Goal: Contribute content: Add original content to the website for others to see

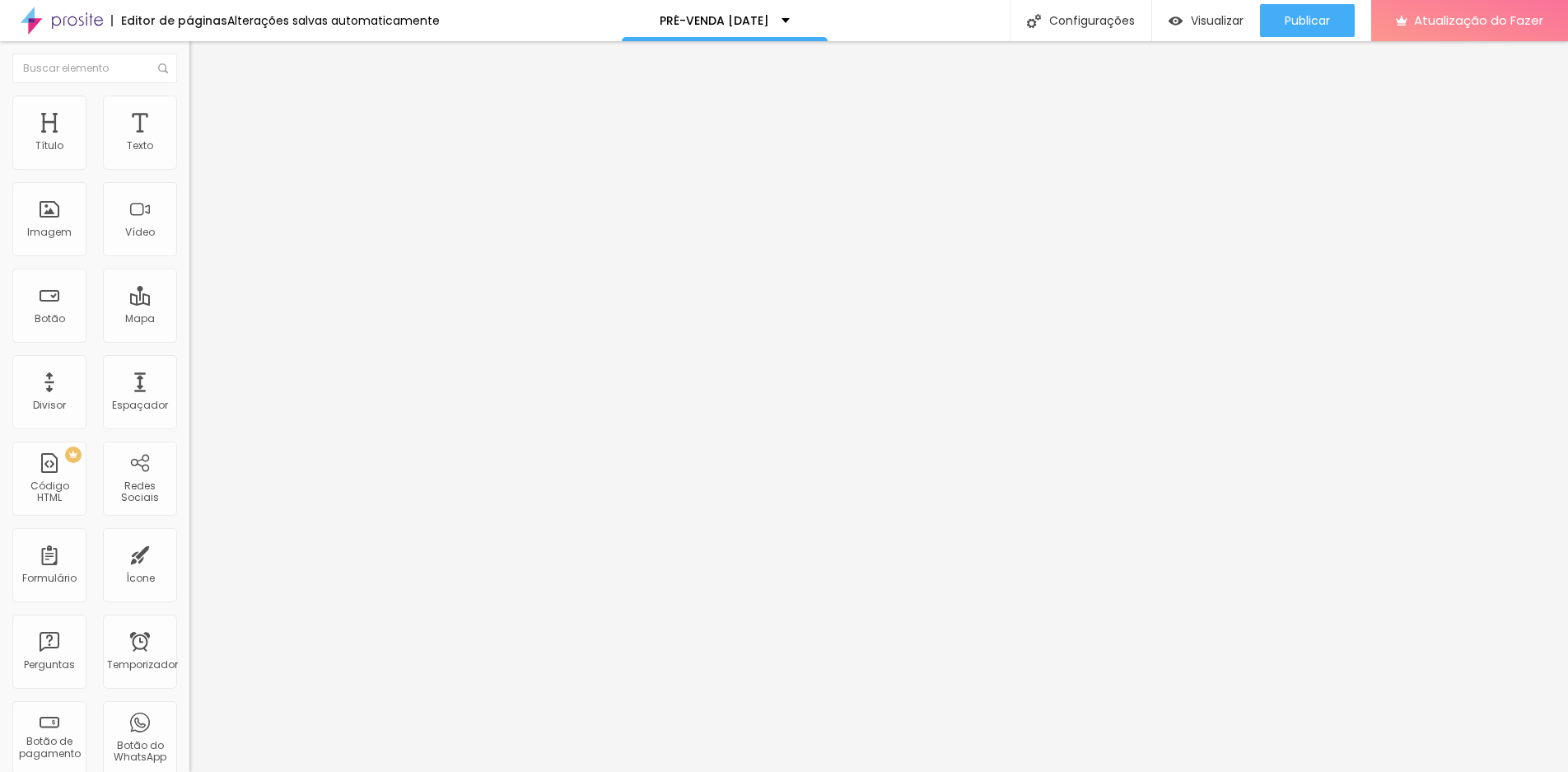
click at [199, 142] on font "Trocar imagem" at bounding box center [239, 134] width 80 height 14
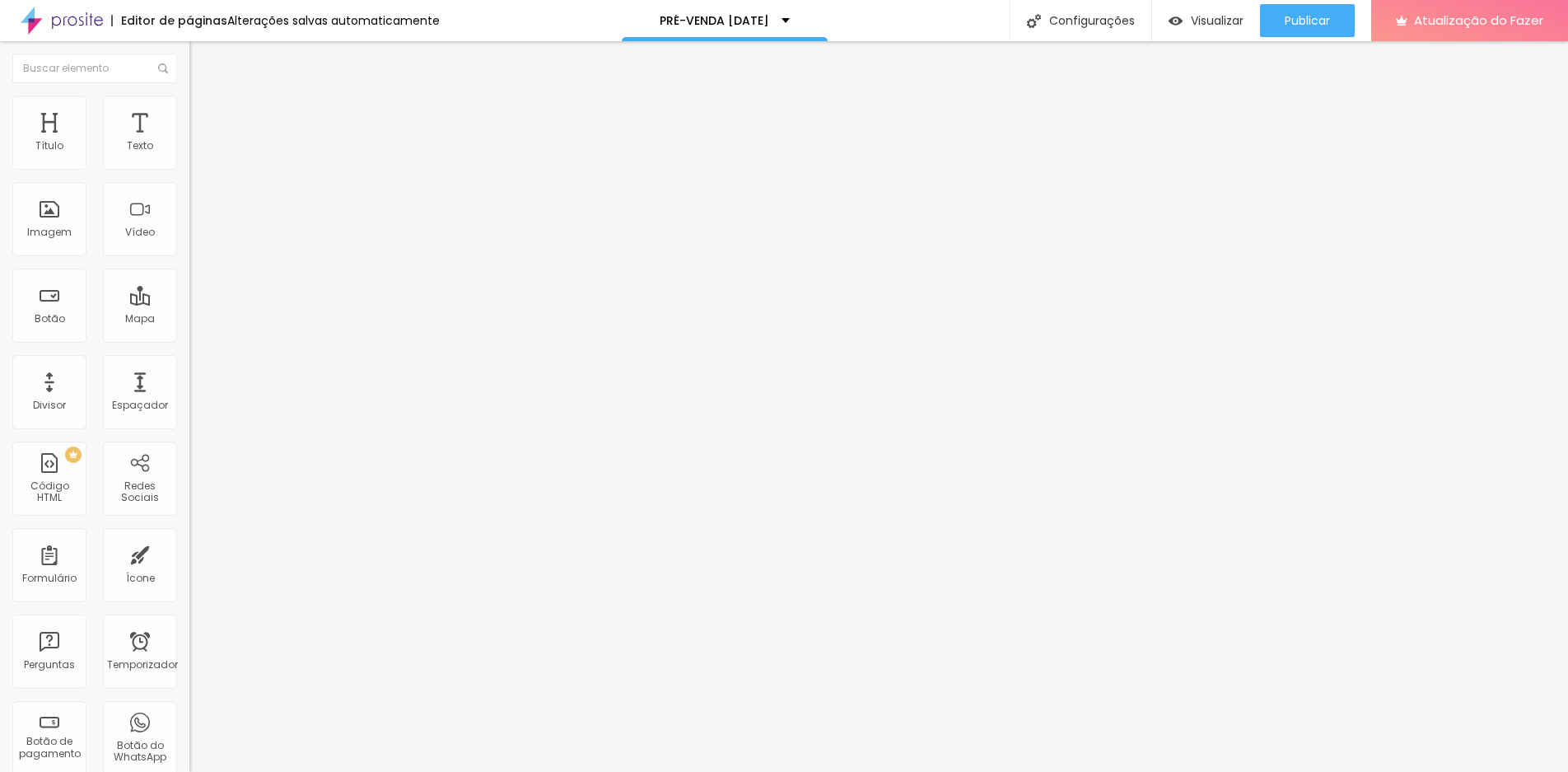
click at [190, 167] on input "text" at bounding box center [288, 158] width 197 height 16
click at [199, 155] on input "[DATE] 18h" at bounding box center [231, 146] width 65 height 16
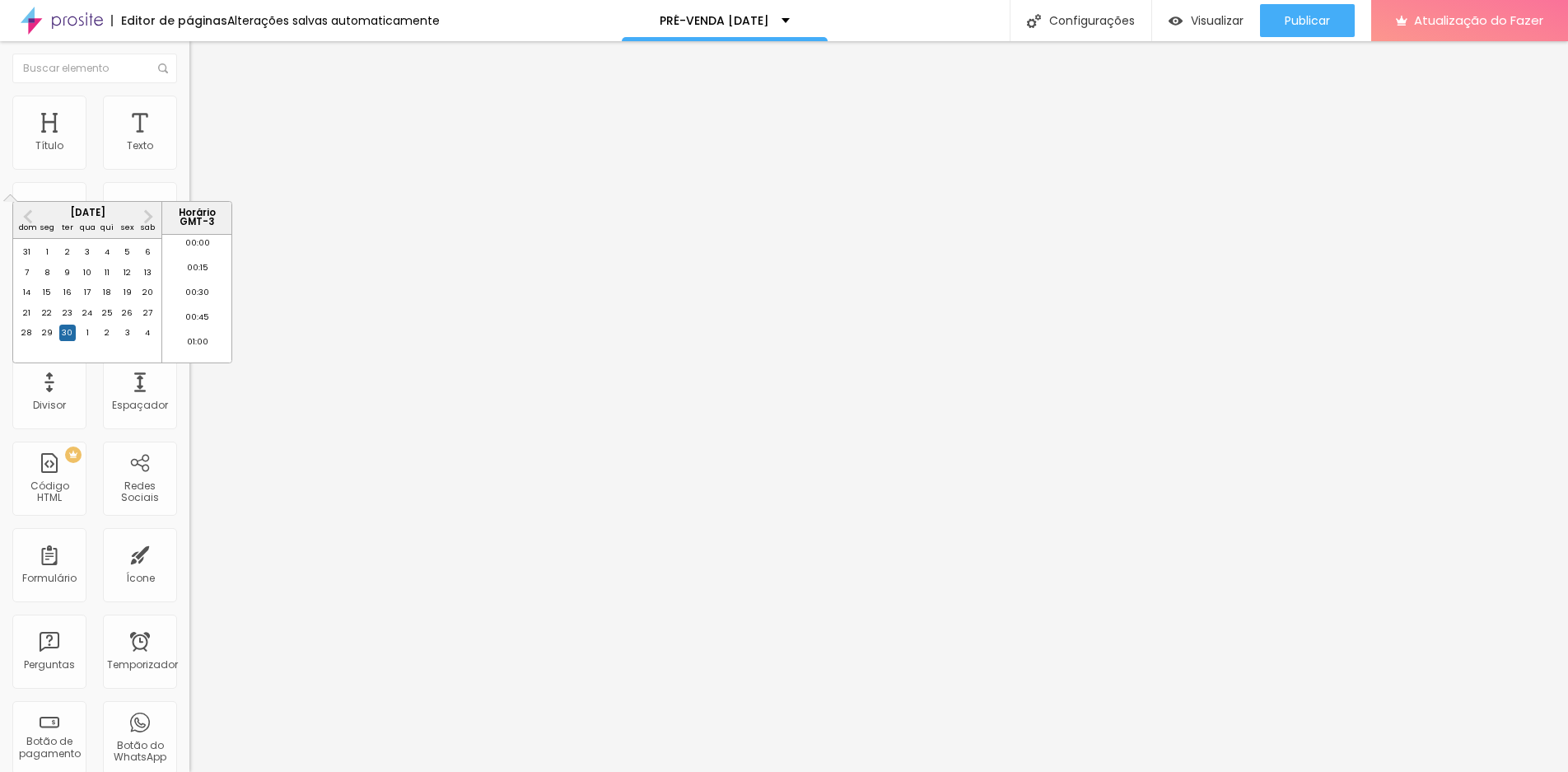
scroll to position [1728, 0]
click at [149, 220] on button "Próximo mês" at bounding box center [148, 216] width 26 height 26
click at [131, 341] on div "31" at bounding box center [127, 332] width 16 height 16
type input "[DATE] 18:00"
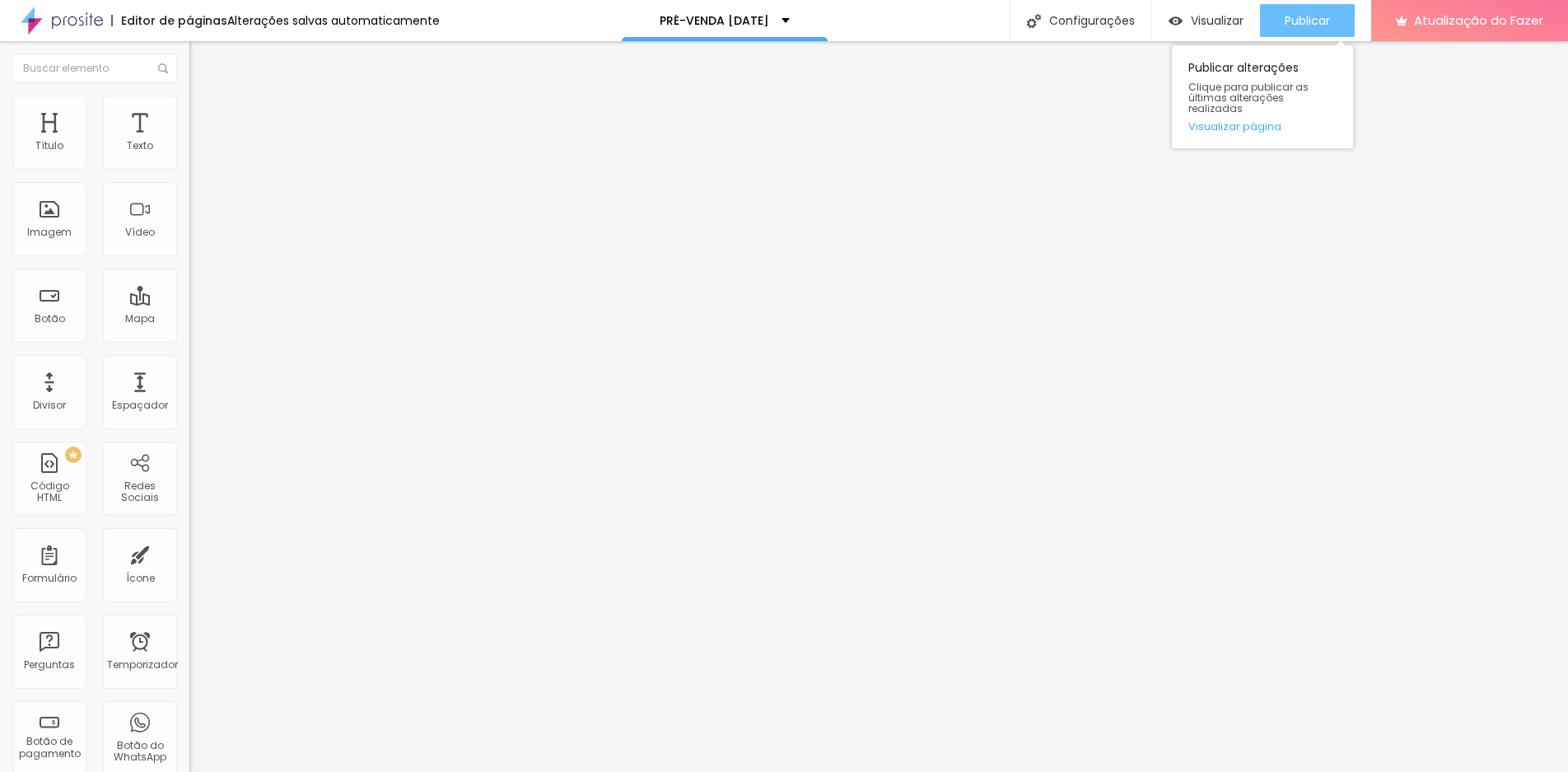
click at [1328, 16] on font "Publicar" at bounding box center [1307, 20] width 45 height 16
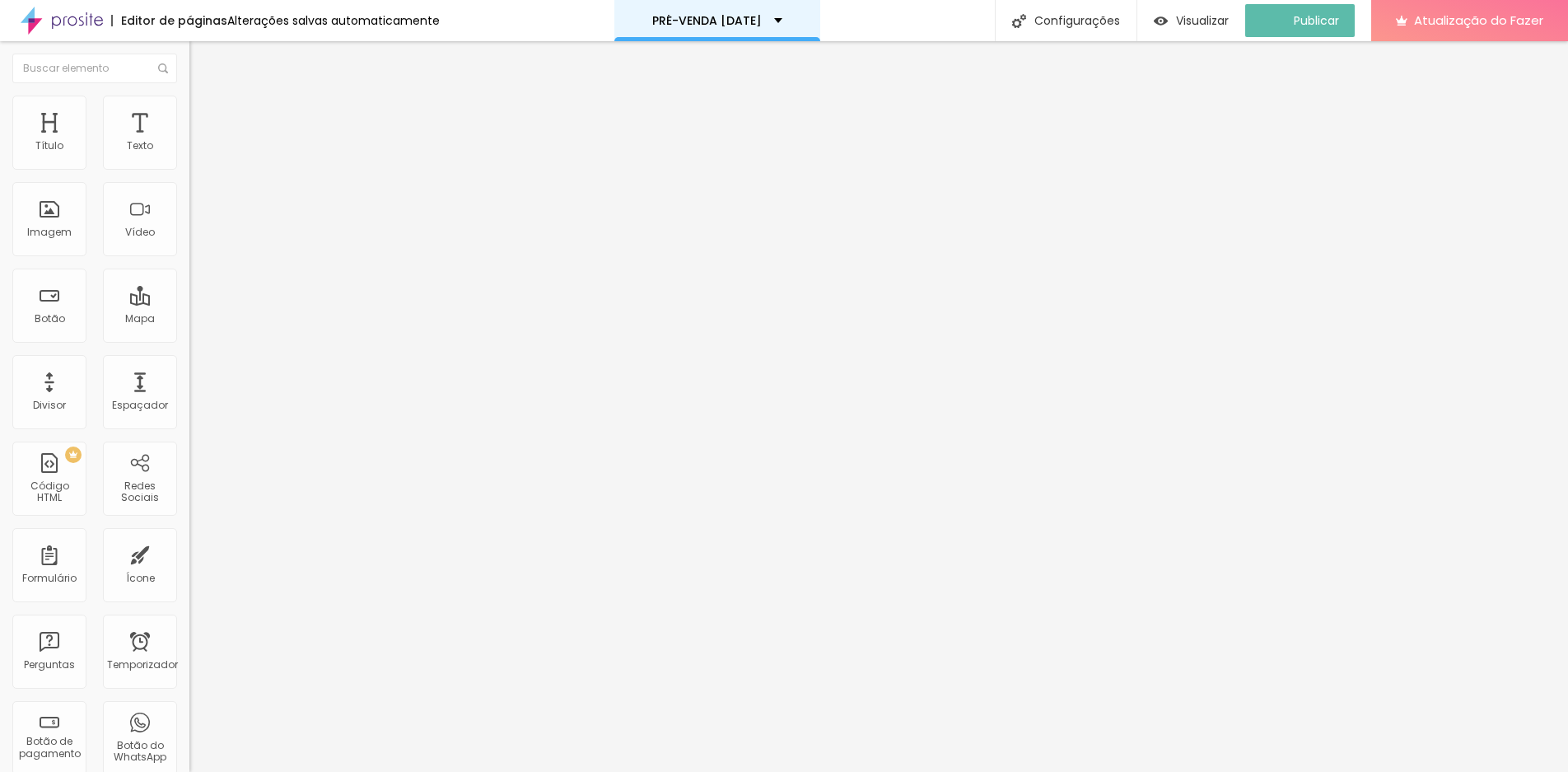
click at [804, 20] on div "PRÉ-VENDA [DATE]" at bounding box center [717, 20] width 206 height 41
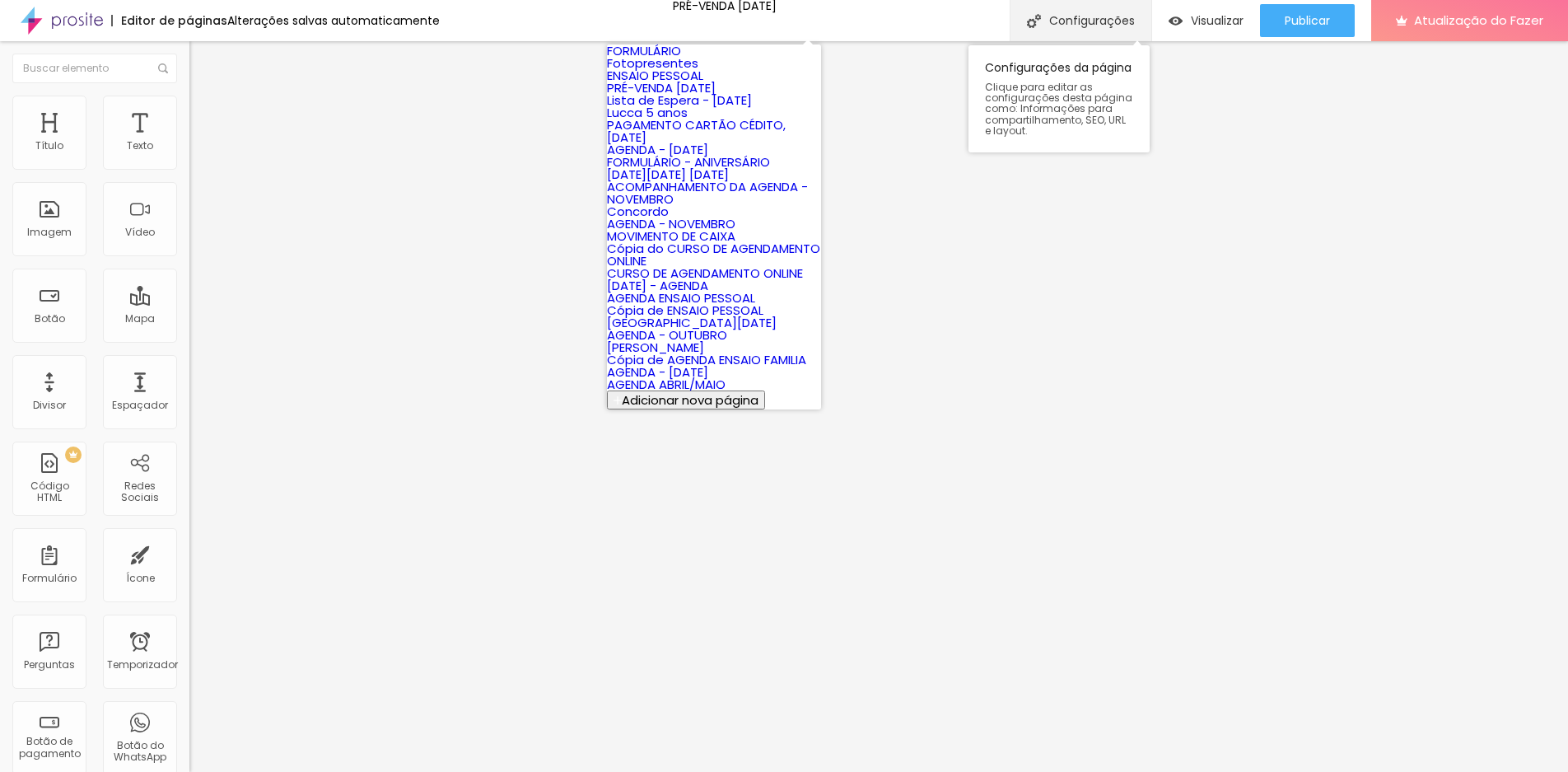
click at [1113, 8] on div "Configurações" at bounding box center [1080, 20] width 142 height 41
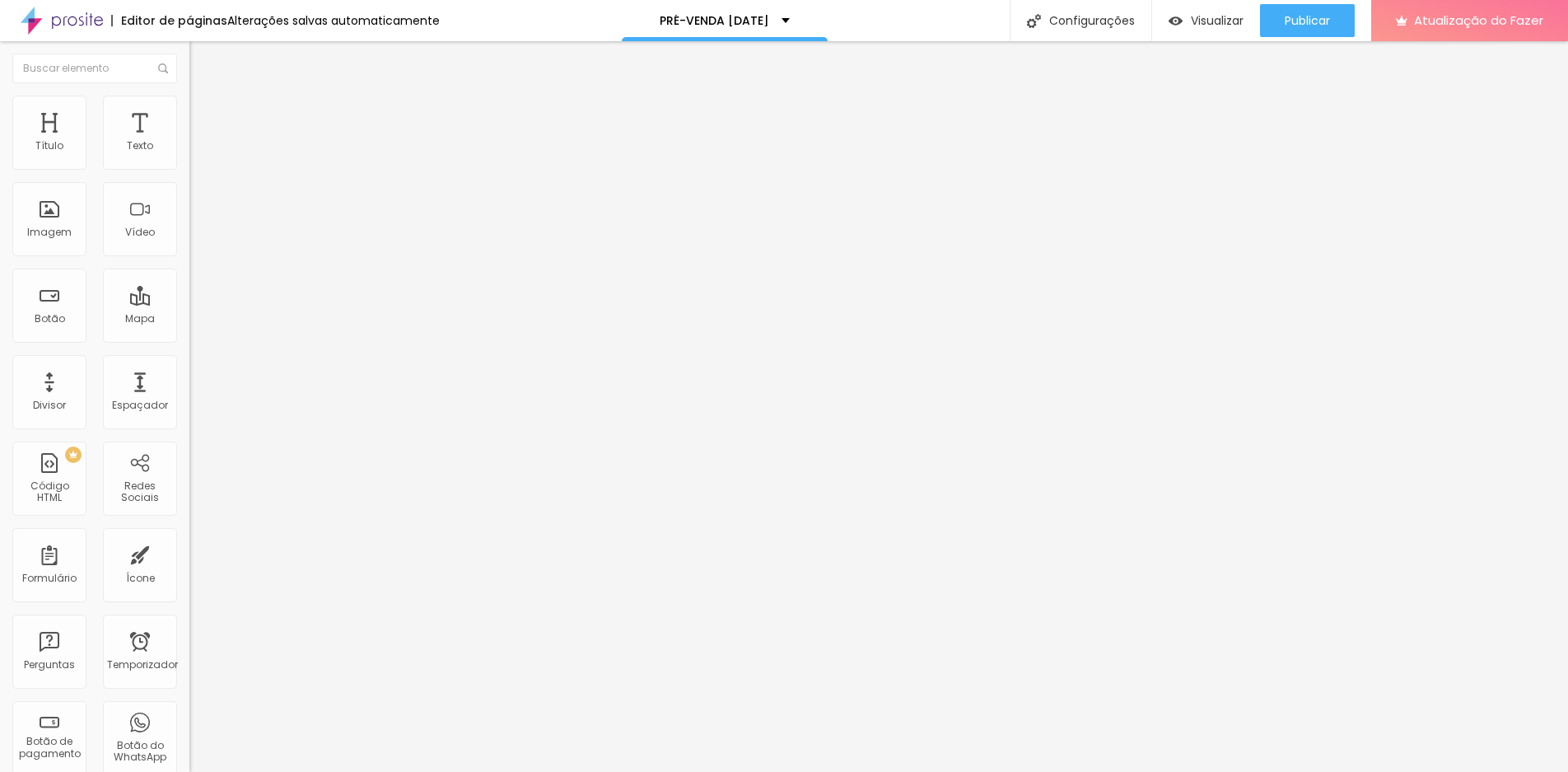
type input "PRÉ-VENDA [DATE]"
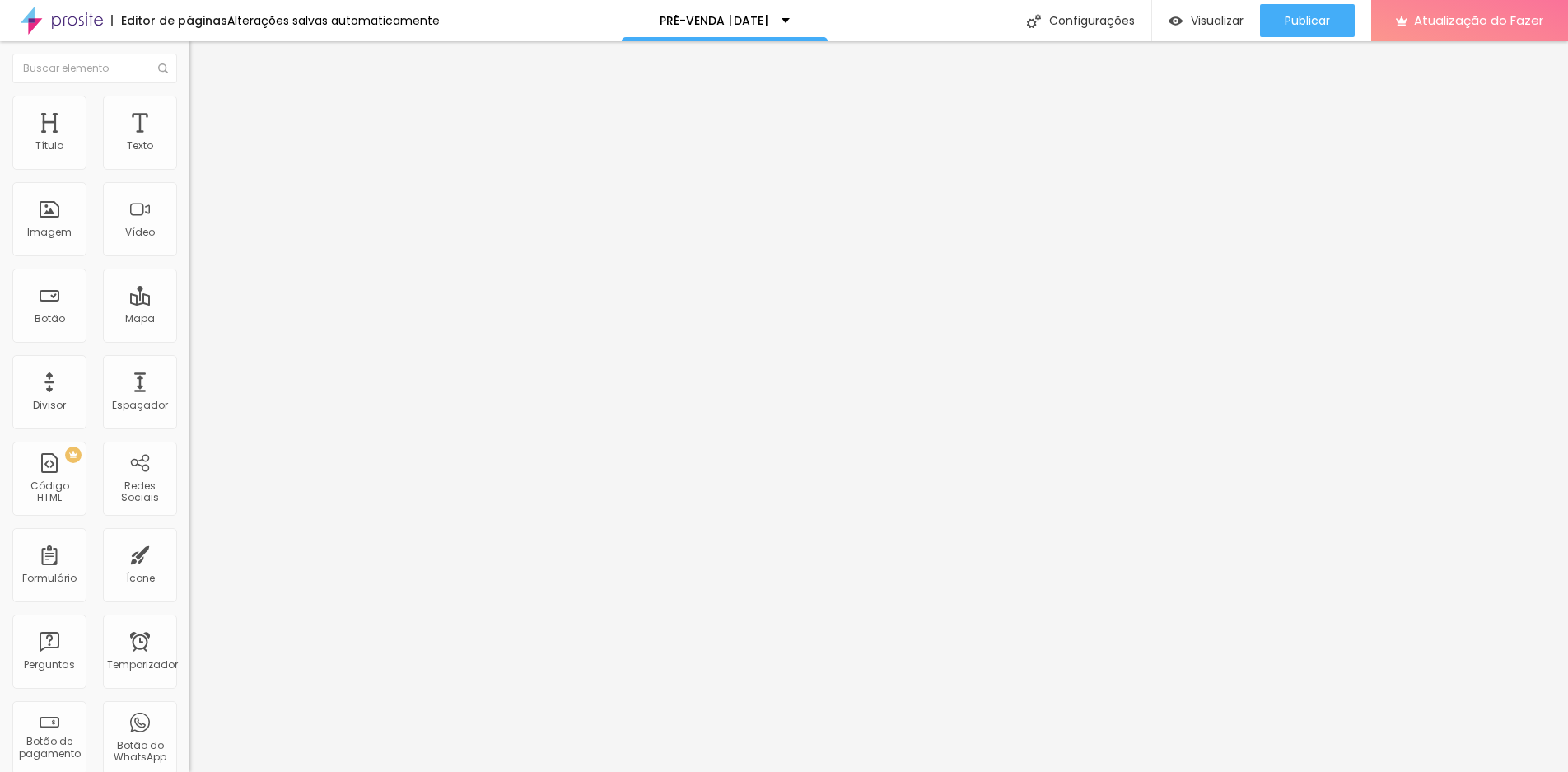
type input "/pre-venda-[DATE]-2025-lote2"
click at [1337, 16] on button "Publicar" at bounding box center [1308, 20] width 95 height 33
